Goal: Information Seeking & Learning: Learn about a topic

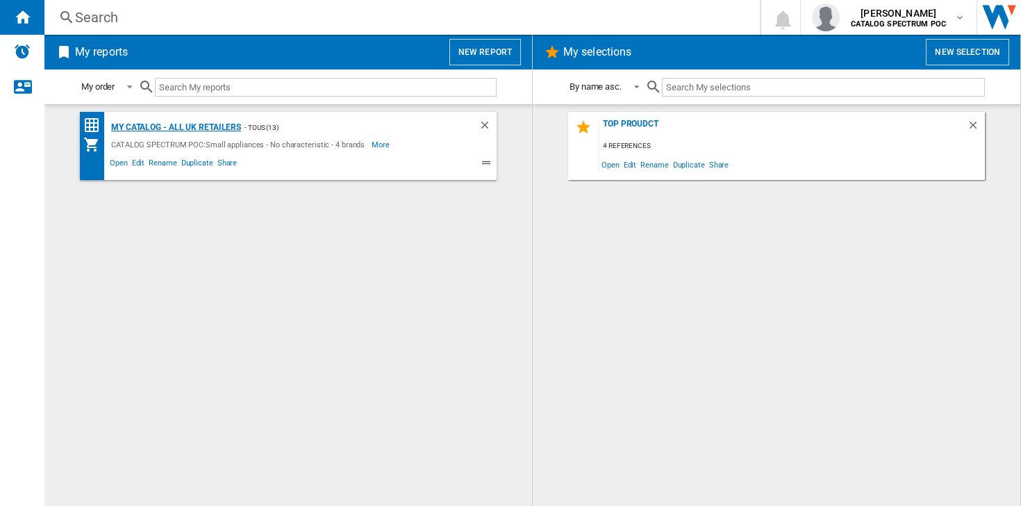
click at [195, 123] on div "My Catalog - all UK retailers" at bounding box center [174, 127] width 133 height 17
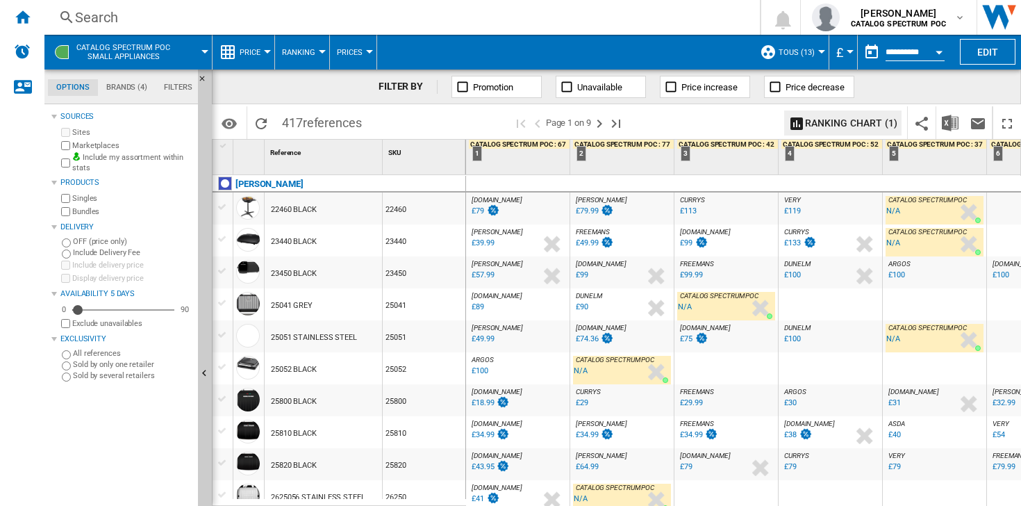
click at [123, 16] on div "Search" at bounding box center [399, 17] width 649 height 19
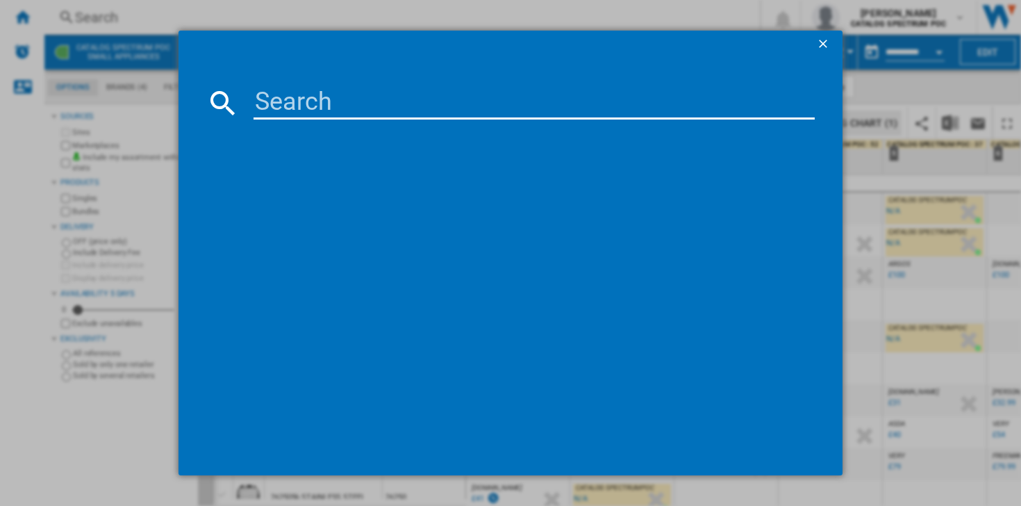
click at [369, 109] on input at bounding box center [534, 102] width 561 height 33
drag, startPoint x: 296, startPoint y: 104, endPoint x: 125, endPoint y: 110, distance: 171.1
click at [149, 113] on div "RH 20441 references (0) No results" at bounding box center [510, 253] width 1021 height 506
type input "20441"
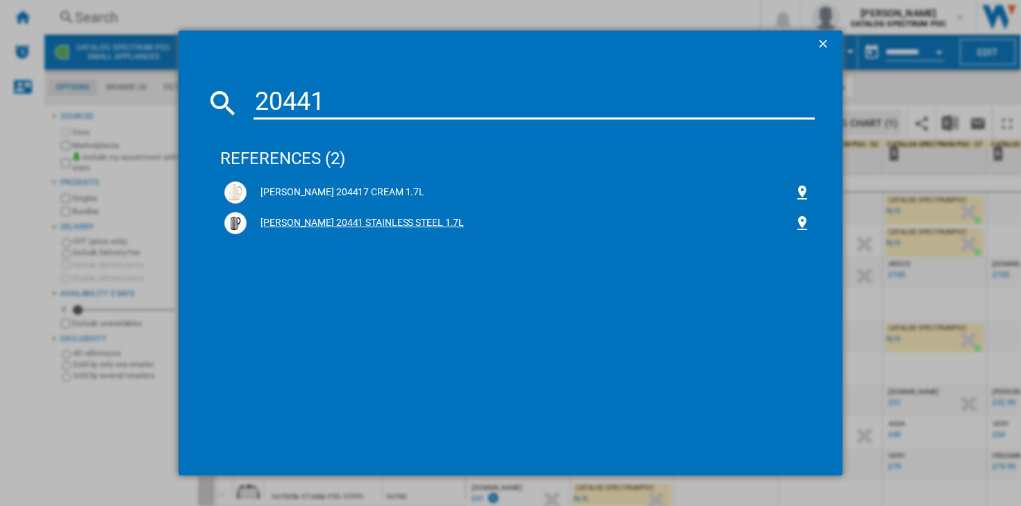
click at [295, 226] on div "[PERSON_NAME] 20441 STAINLESS STEEL 1.7L" at bounding box center [521, 223] width 548 height 14
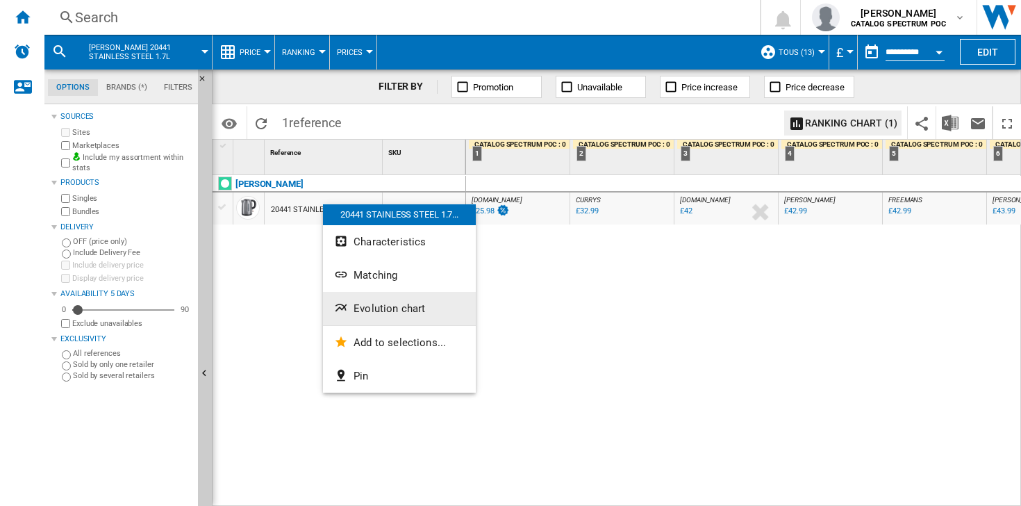
click at [370, 299] on button "Evolution chart" at bounding box center [399, 308] width 153 height 33
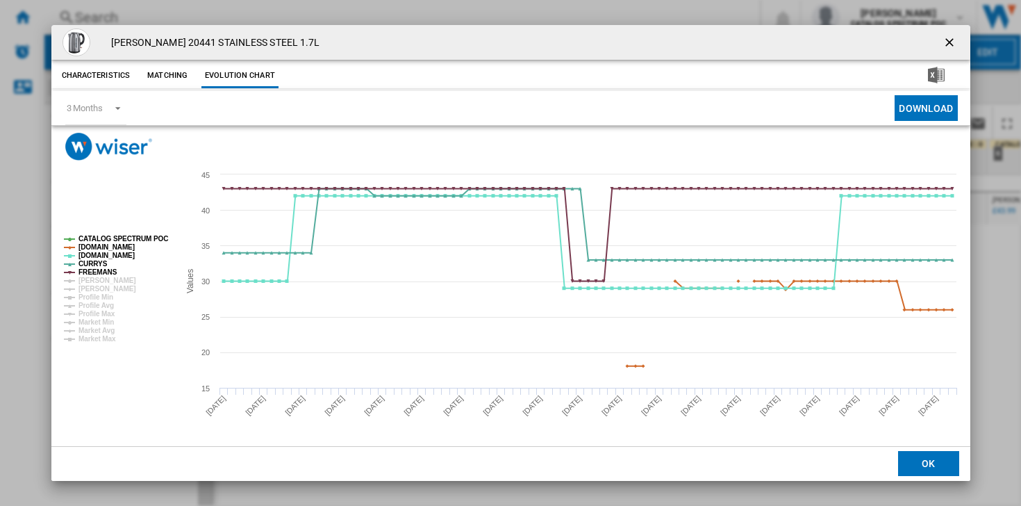
click at [94, 236] on tspan "CATALOG SPECTRUM POC" at bounding box center [124, 239] width 90 height 8
click at [92, 261] on tspan "CURRYS" at bounding box center [93, 264] width 29 height 8
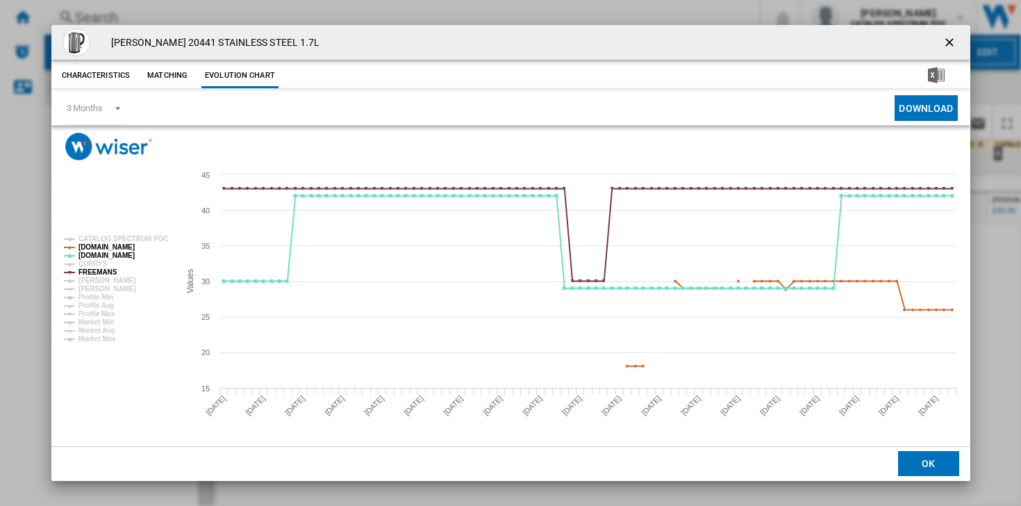
click at [92, 260] on tspan "CURRYS" at bounding box center [93, 264] width 29 height 8
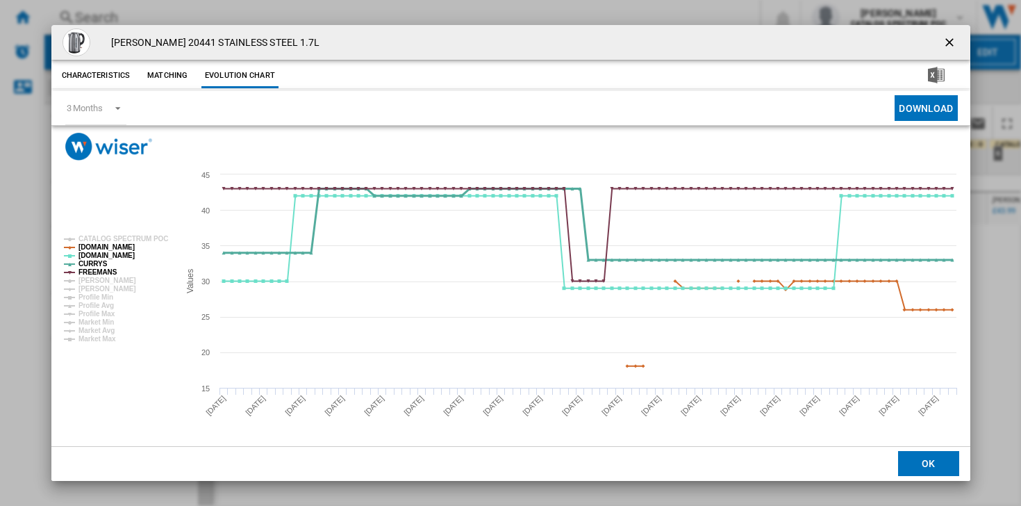
click at [92, 263] on tspan "CURRYS" at bounding box center [93, 264] width 29 height 8
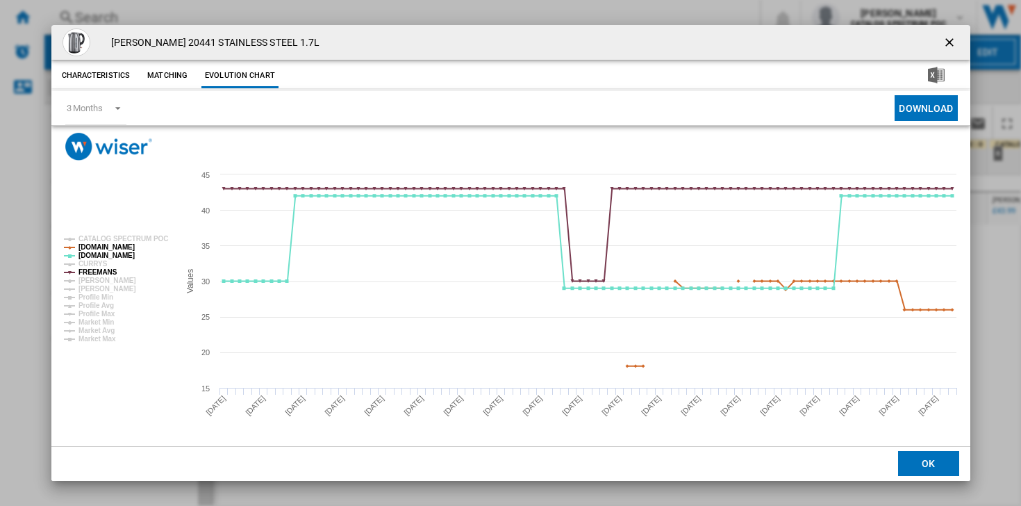
click at [92, 258] on tspan "[DOMAIN_NAME]" at bounding box center [107, 256] width 56 height 8
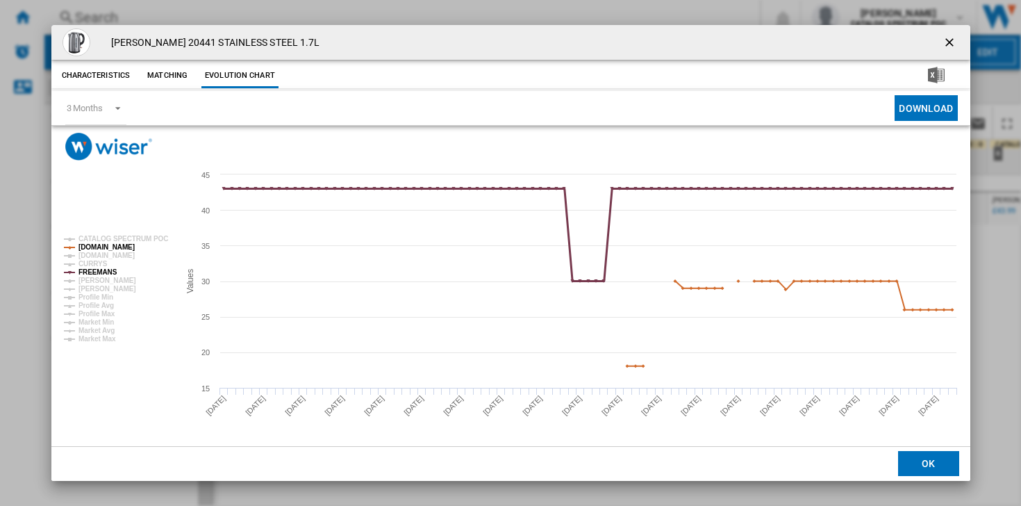
click at [94, 273] on tspan "FREEMANS" at bounding box center [98, 272] width 39 height 8
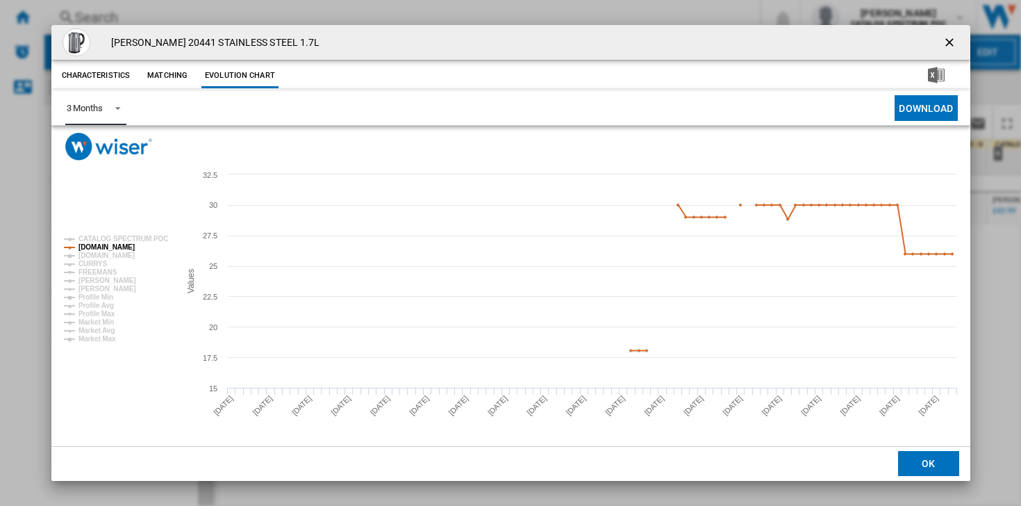
click at [85, 113] on span "3 Months" at bounding box center [85, 108] width 36 height 13
click at [93, 144] on div "6 Months" at bounding box center [84, 142] width 36 height 13
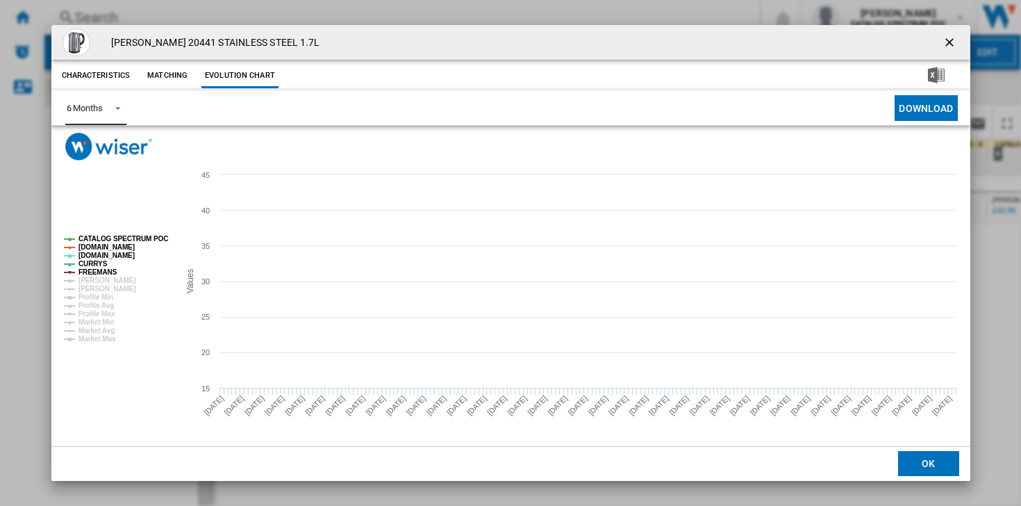
click at [81, 236] on tspan "CATALOG SPECTRUM POC" at bounding box center [124, 239] width 90 height 8
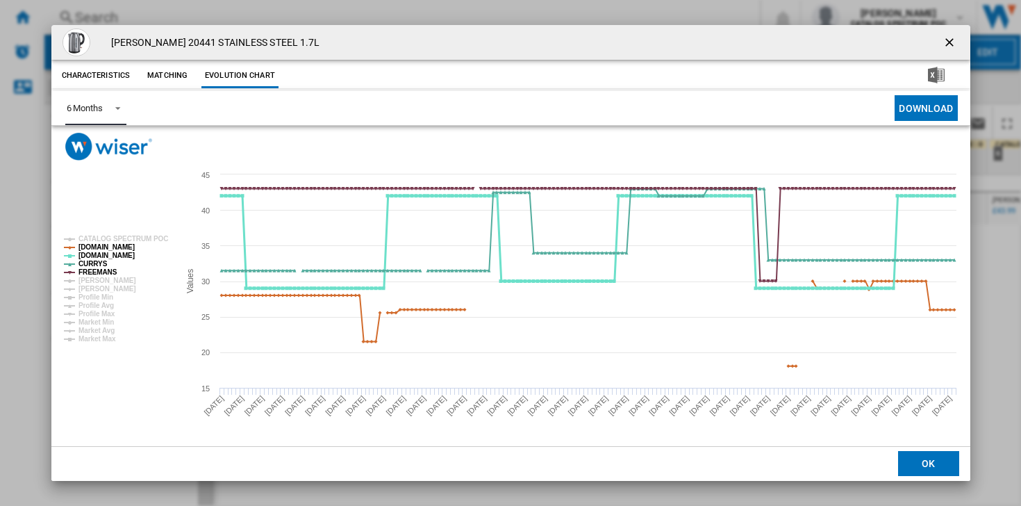
click at [82, 260] on tspan "CURRYS" at bounding box center [93, 264] width 29 height 8
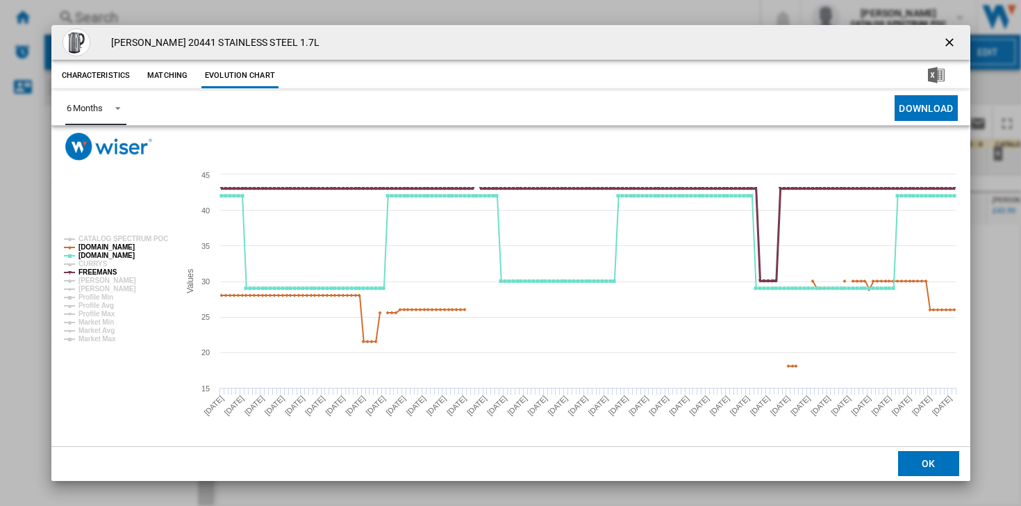
click at [83, 273] on tspan "FREEMANS" at bounding box center [98, 272] width 39 height 8
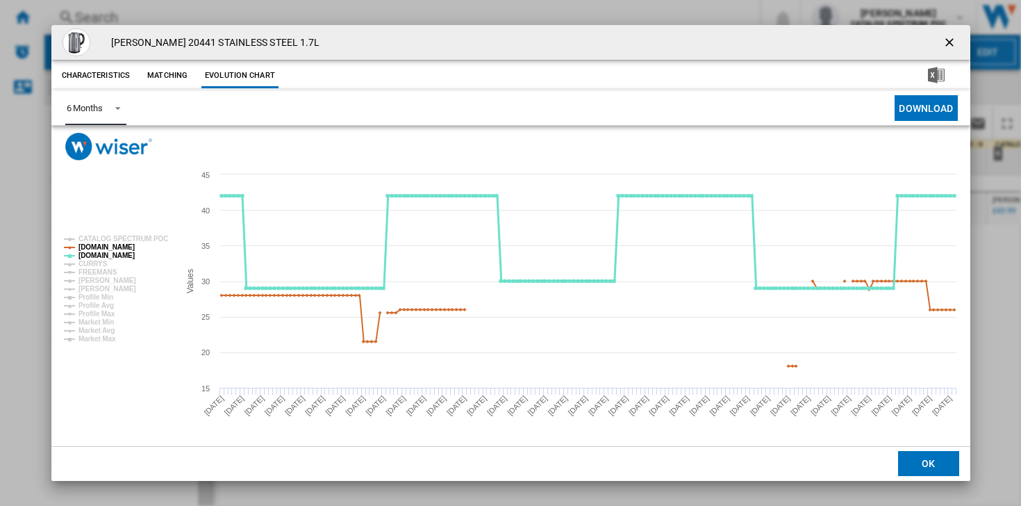
click at [92, 254] on tspan "[DOMAIN_NAME]" at bounding box center [107, 256] width 56 height 8
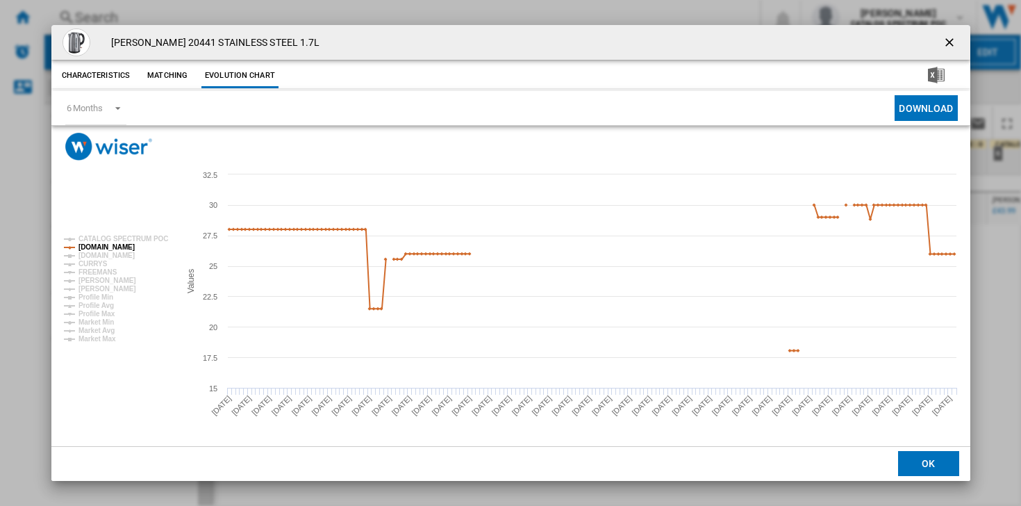
click at [83, 72] on button "Characteristics" at bounding box center [96, 75] width 76 height 25
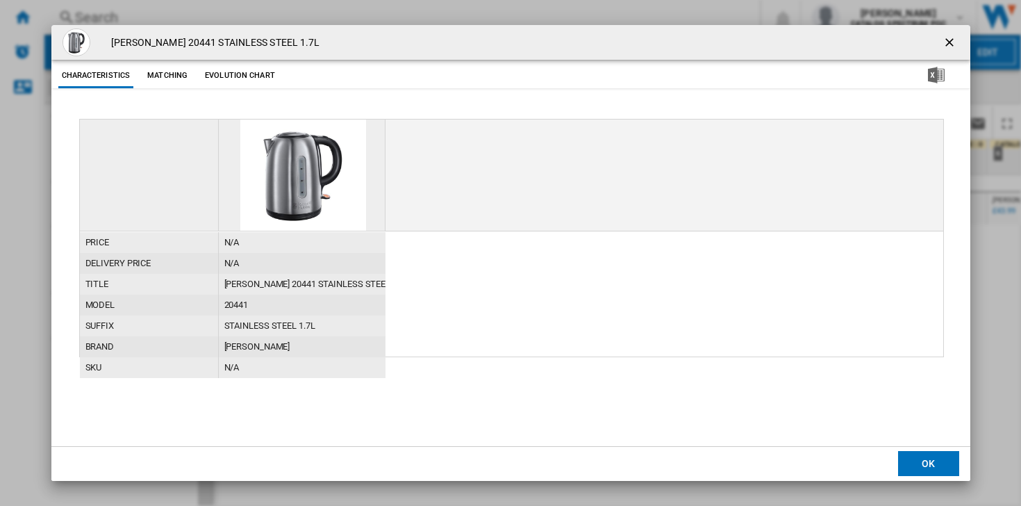
click at [222, 81] on button "Evolution chart" at bounding box center [240, 75] width 77 height 25
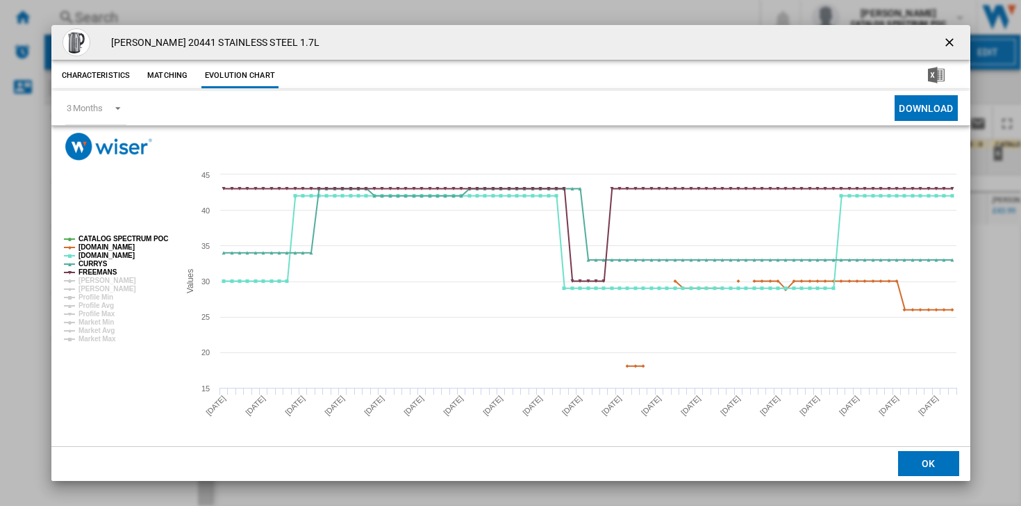
click at [101, 239] on tspan "CATALOG SPECTRUM POC" at bounding box center [124, 239] width 90 height 8
click at [90, 258] on tspan "[DOMAIN_NAME]" at bounding box center [107, 256] width 56 height 8
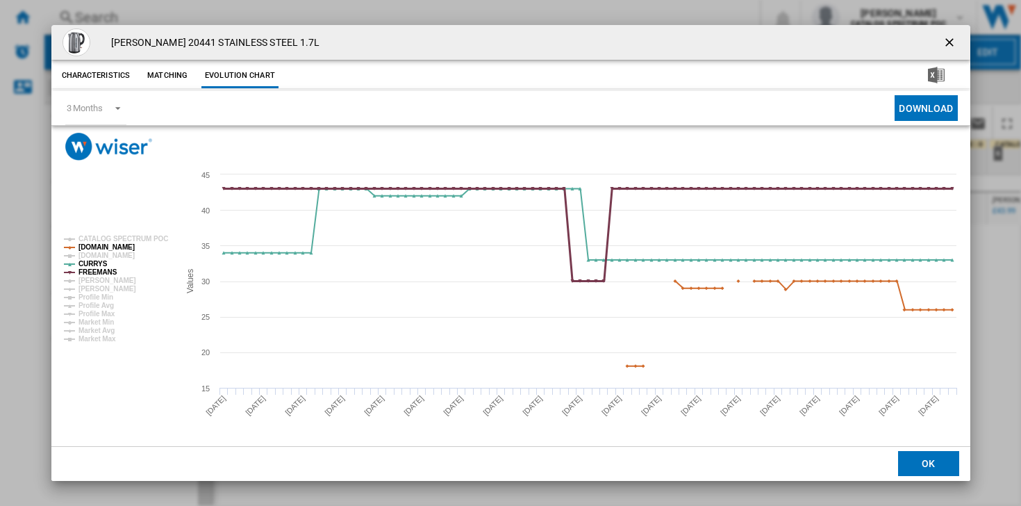
click at [90, 268] on tspan "FREEMANS" at bounding box center [98, 272] width 39 height 8
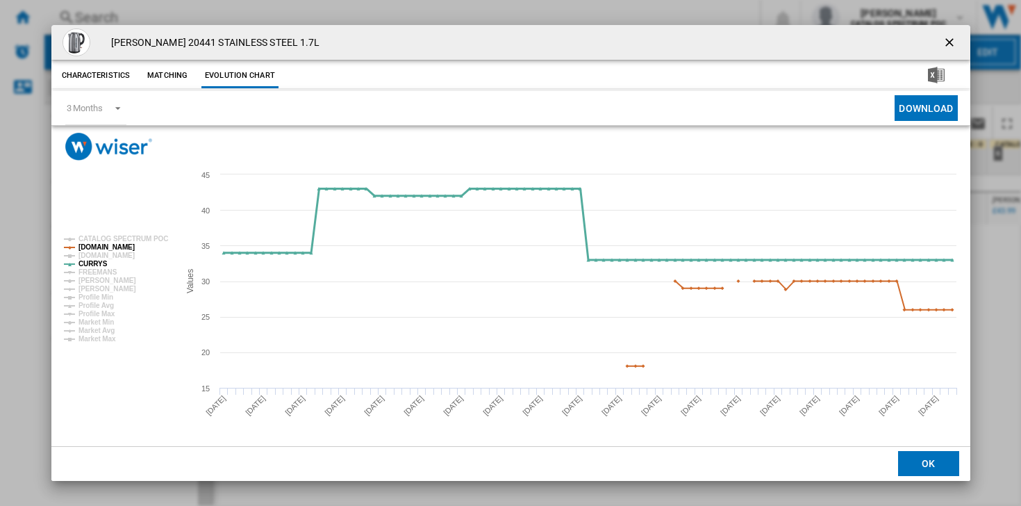
click at [94, 260] on tspan "CURRYS" at bounding box center [93, 264] width 29 height 8
